Goal: Task Accomplishment & Management: Complete application form

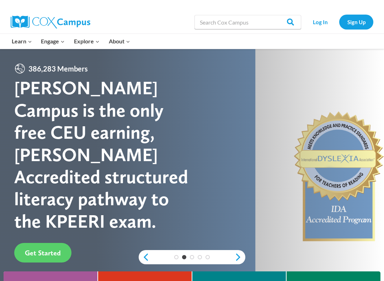
click at [321, 24] on link "Log In" at bounding box center [320, 22] width 31 height 15
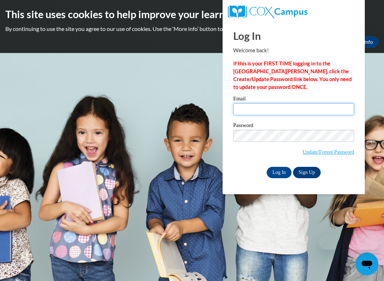
click at [292, 111] on input "Email" at bounding box center [294, 109] width 121 height 12
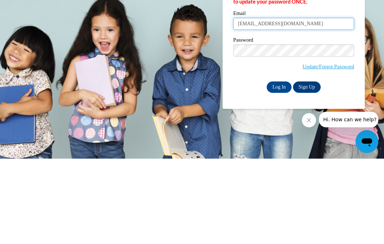
type input "[EMAIL_ADDRESS][DOMAIN_NAME]"
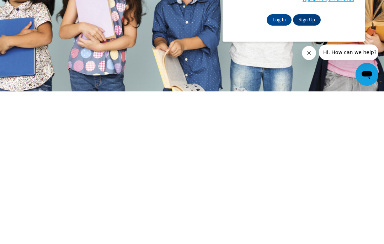
click at [309, 167] on link "Sign Up" at bounding box center [307, 172] width 28 height 11
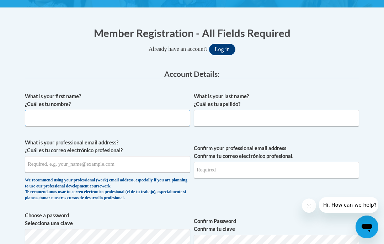
click at [88, 116] on input "What is your first name? ¿Cuál es tu nombre?" at bounding box center [108, 118] width 166 height 16
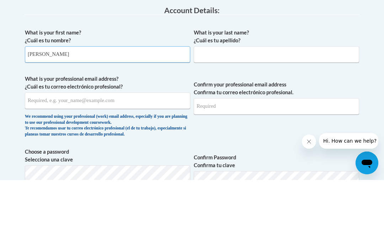
type input "Carol"
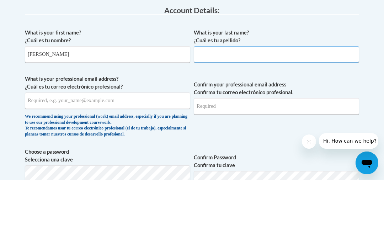
click at [233, 110] on input "What is your last name? ¿Cuál es tu apellido?" at bounding box center [277, 118] width 166 height 16
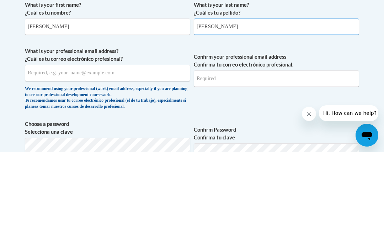
type input "Martinez"
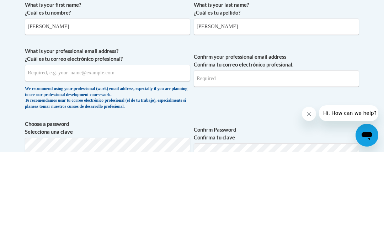
click at [132, 157] on input "What is your professional email address? ¿Cuál es tu correo electrónico profesi…" at bounding box center [108, 165] width 166 height 16
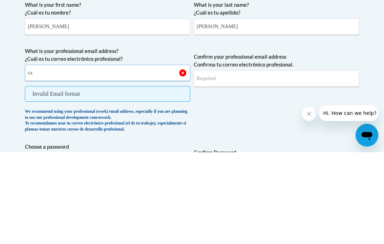
type input "c"
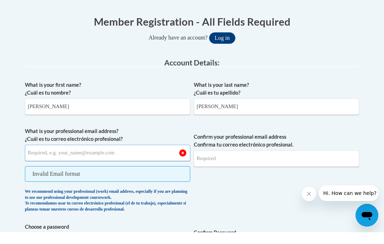
scroll to position [0, 0]
